Goal: Task Accomplishment & Management: Use online tool/utility

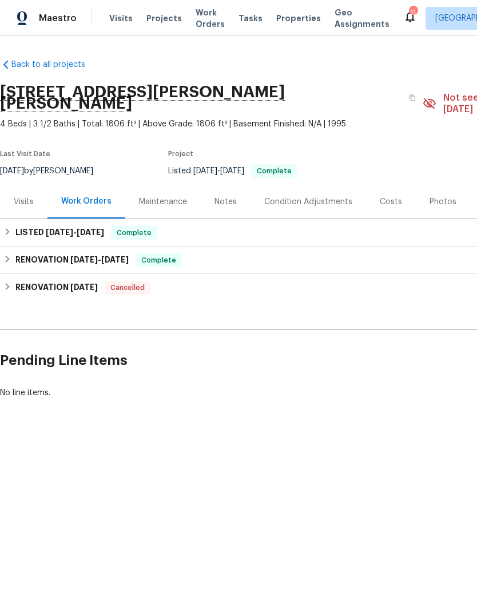
click at [155, 20] on span "Projects" at bounding box center [163, 18] width 35 height 11
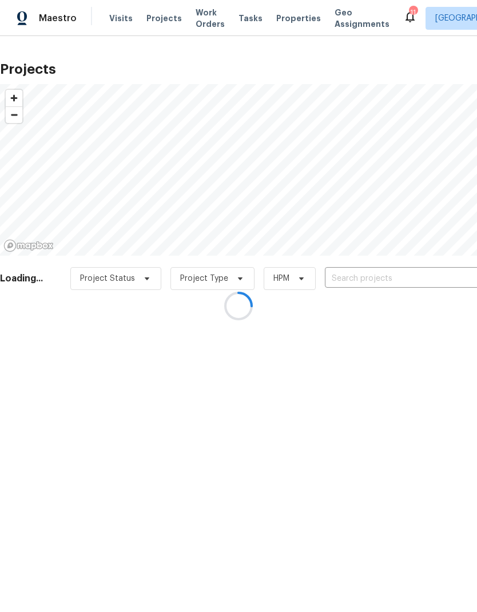
click at [358, 279] on div at bounding box center [238, 306] width 477 height 612
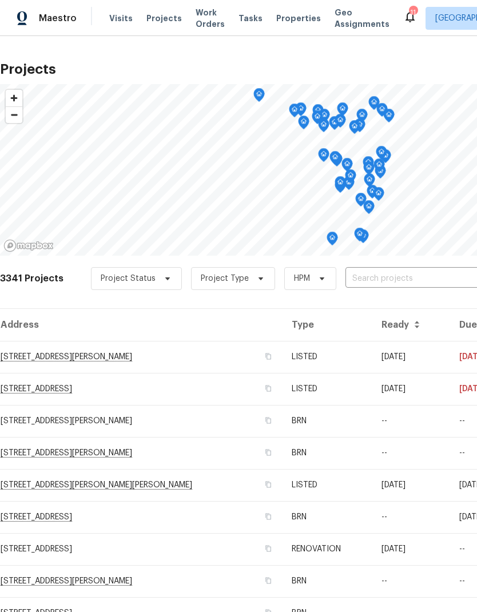
click at [383, 273] on input "text" at bounding box center [410, 279] width 131 height 18
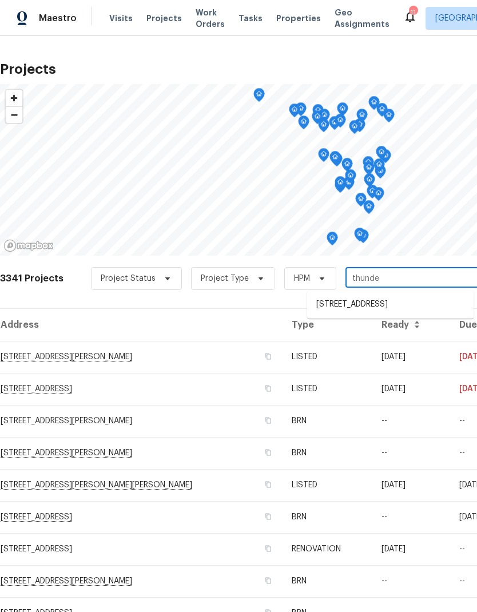
type input "thunder"
click at [345, 306] on li "[STREET_ADDRESS]" at bounding box center [390, 304] width 166 height 19
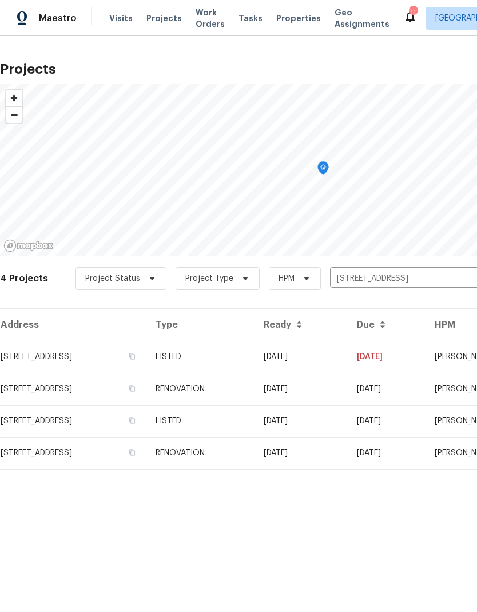
click at [72, 359] on td "[STREET_ADDRESS]" at bounding box center [73, 357] width 146 height 32
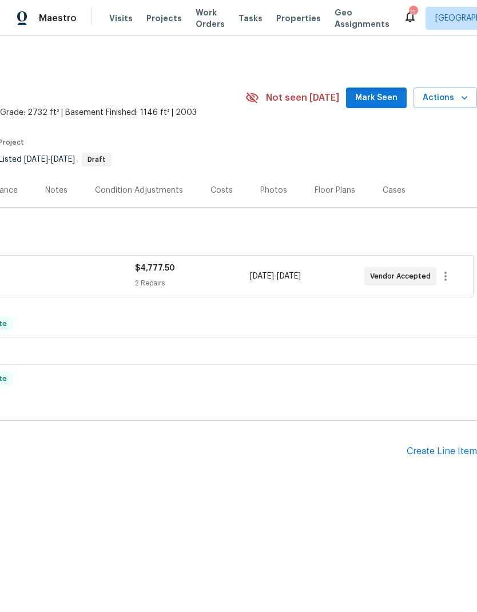
scroll to position [0, 169]
click at [462, 98] on icon "button" at bounding box center [464, 97] width 11 height 11
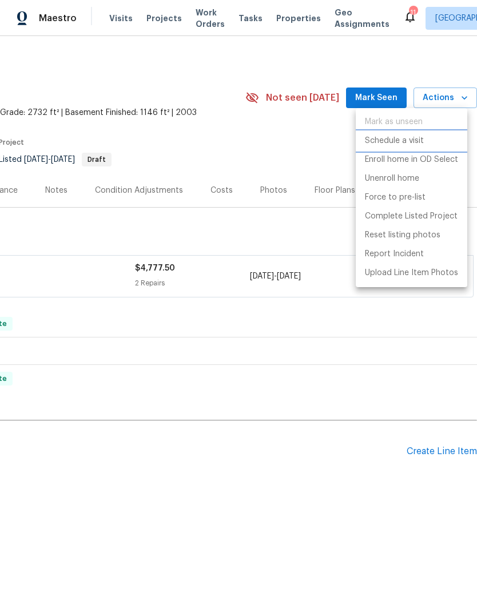
click at [414, 140] on p "Schedule a visit" at bounding box center [394, 141] width 59 height 12
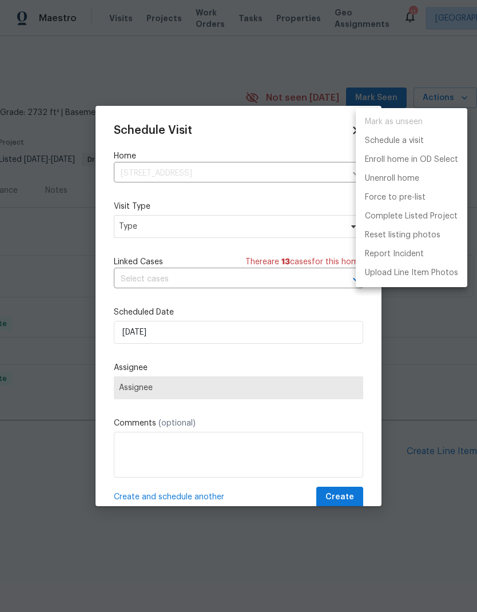
click at [156, 232] on div at bounding box center [238, 306] width 477 height 612
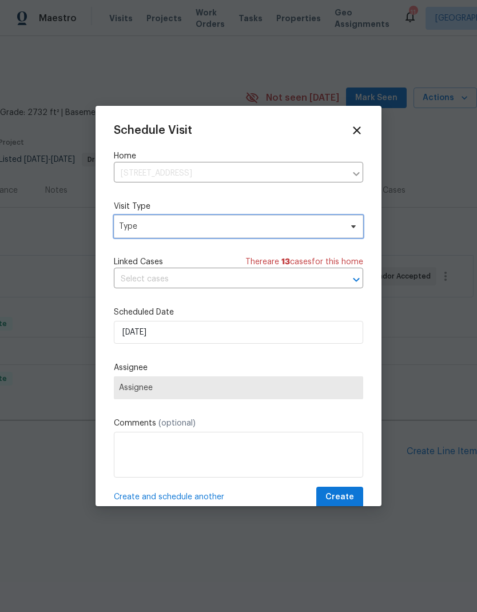
click at [149, 230] on span "Type" at bounding box center [230, 226] width 222 height 11
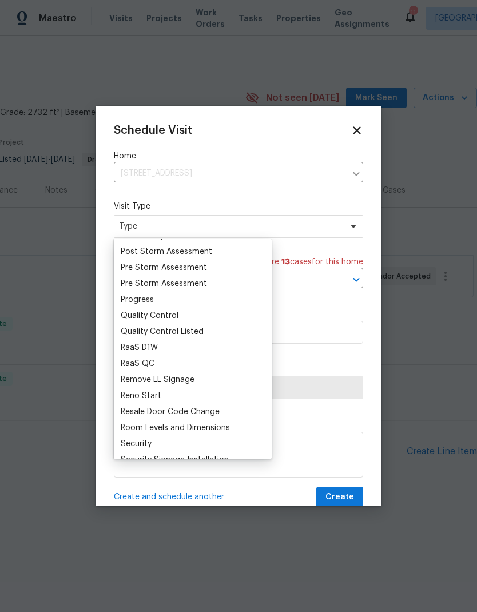
scroll to position [722, 0]
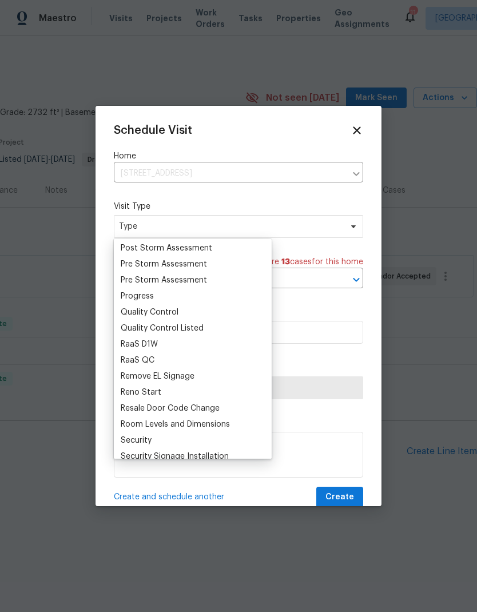
click at [149, 297] on div "Progress" at bounding box center [137, 296] width 33 height 11
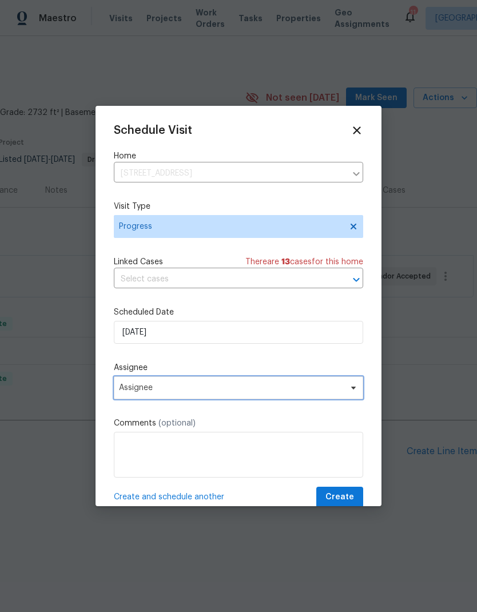
click at [156, 388] on span "Assignee" at bounding box center [231, 387] width 224 height 9
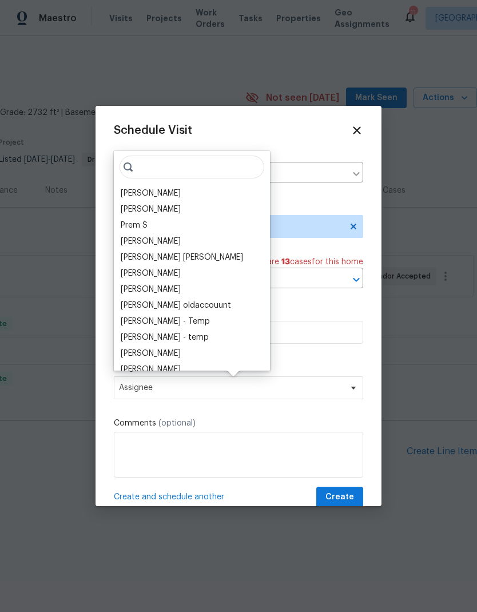
click at [146, 193] on div "[PERSON_NAME]" at bounding box center [151, 193] width 60 height 11
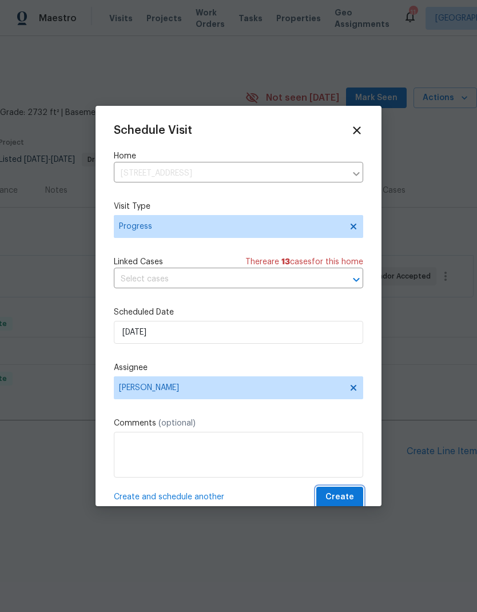
click at [347, 500] on span "Create" at bounding box center [339, 497] width 29 height 14
